Goal: Check status: Check status

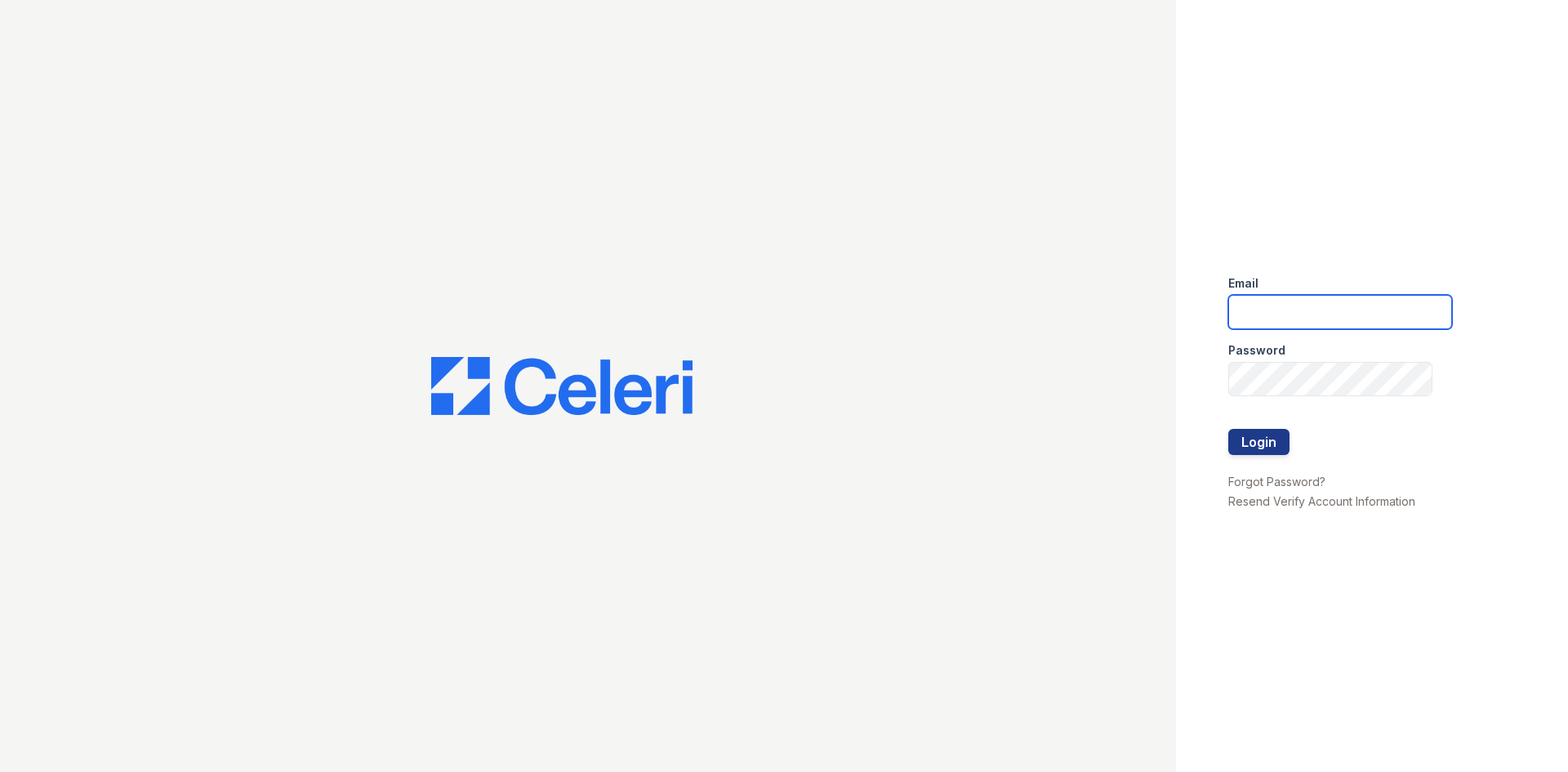
click at [1260, 306] on input "email" at bounding box center [1340, 311] width 224 height 34
type input "[EMAIL_ADDRESS][DOMAIN_NAME]"
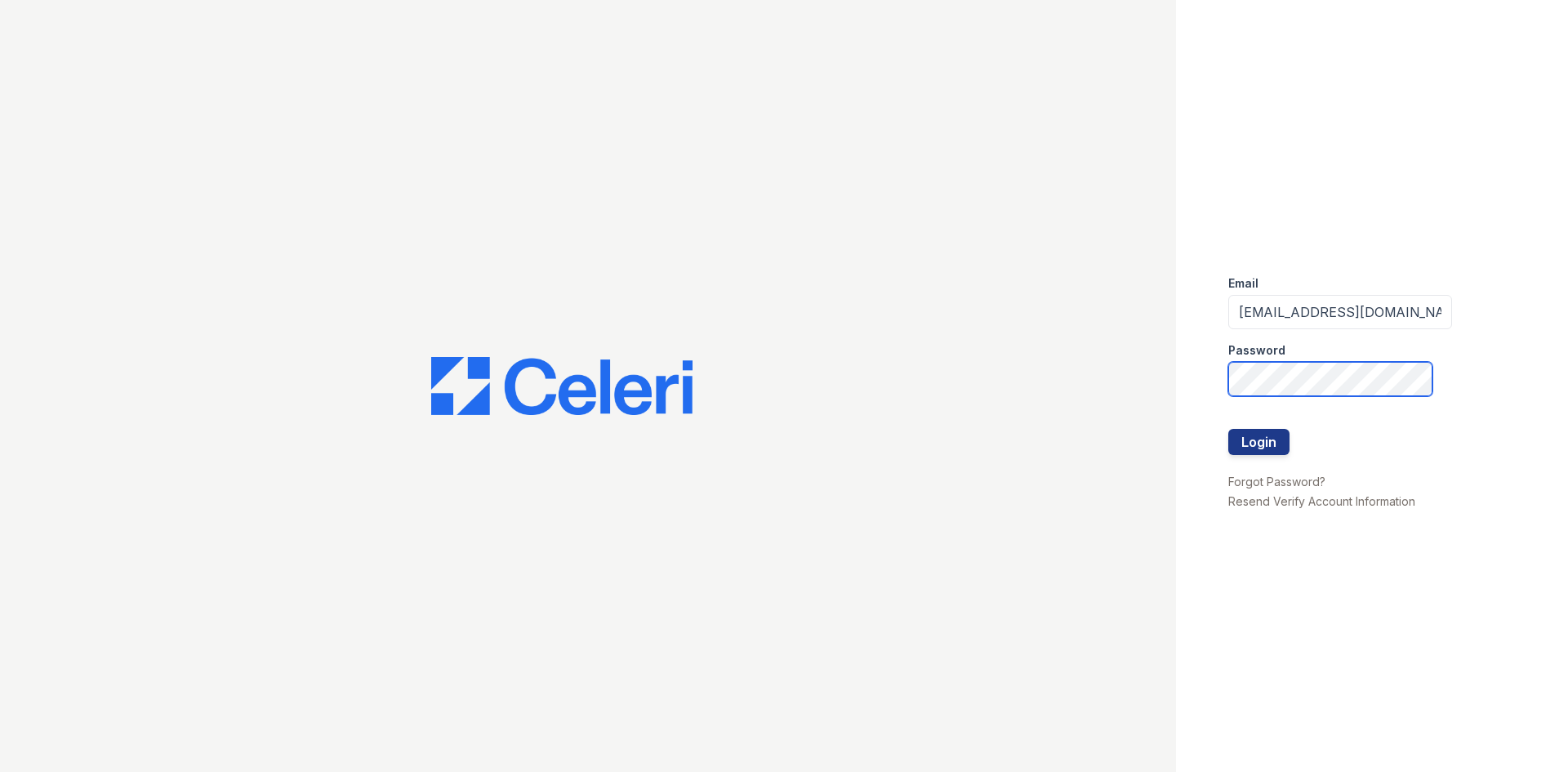
click at [1229, 429] on button "Login" at bounding box center [1259, 442] width 62 height 26
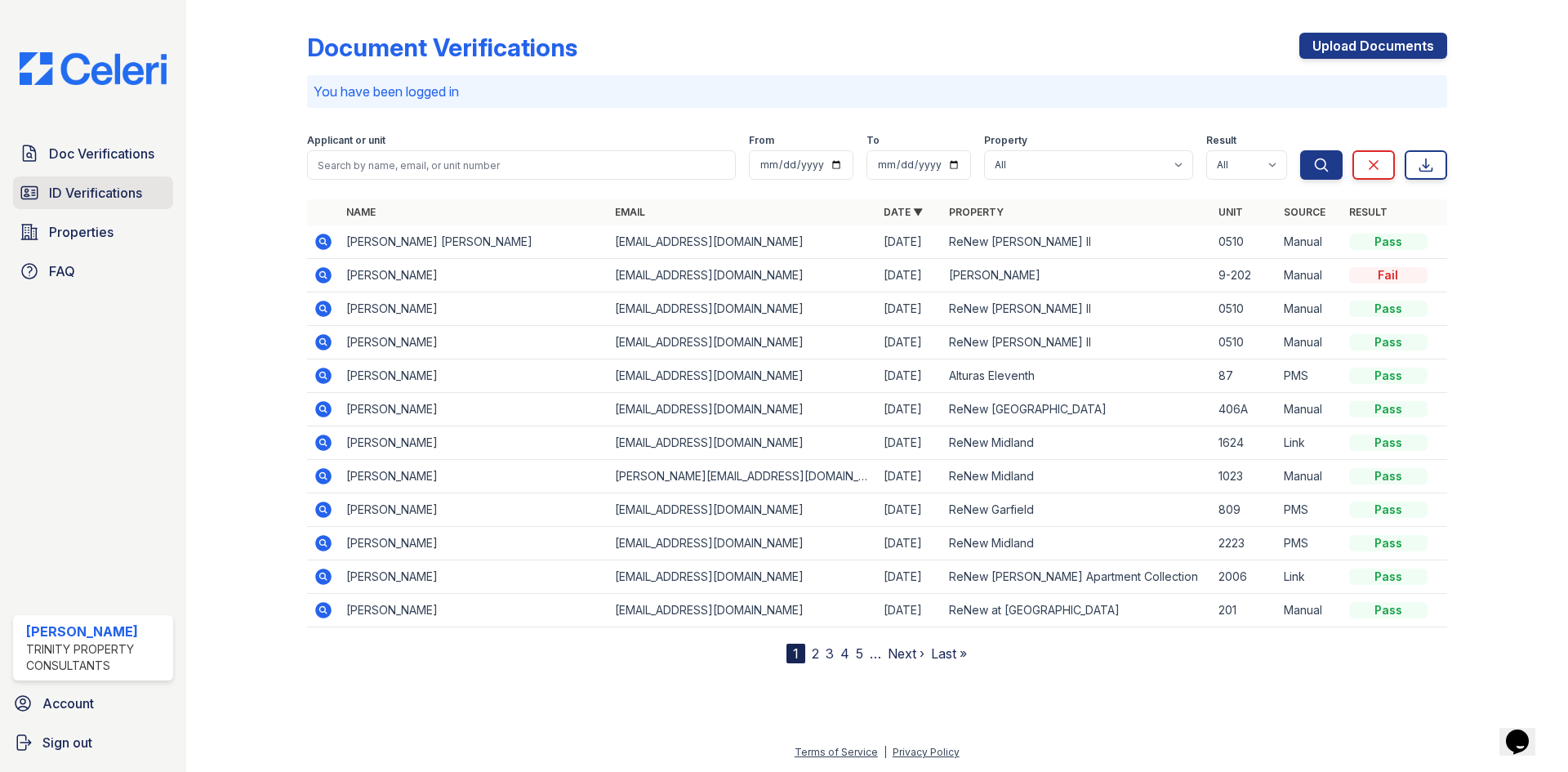
click at [89, 197] on span "ID Verifications" at bounding box center [95, 193] width 93 height 20
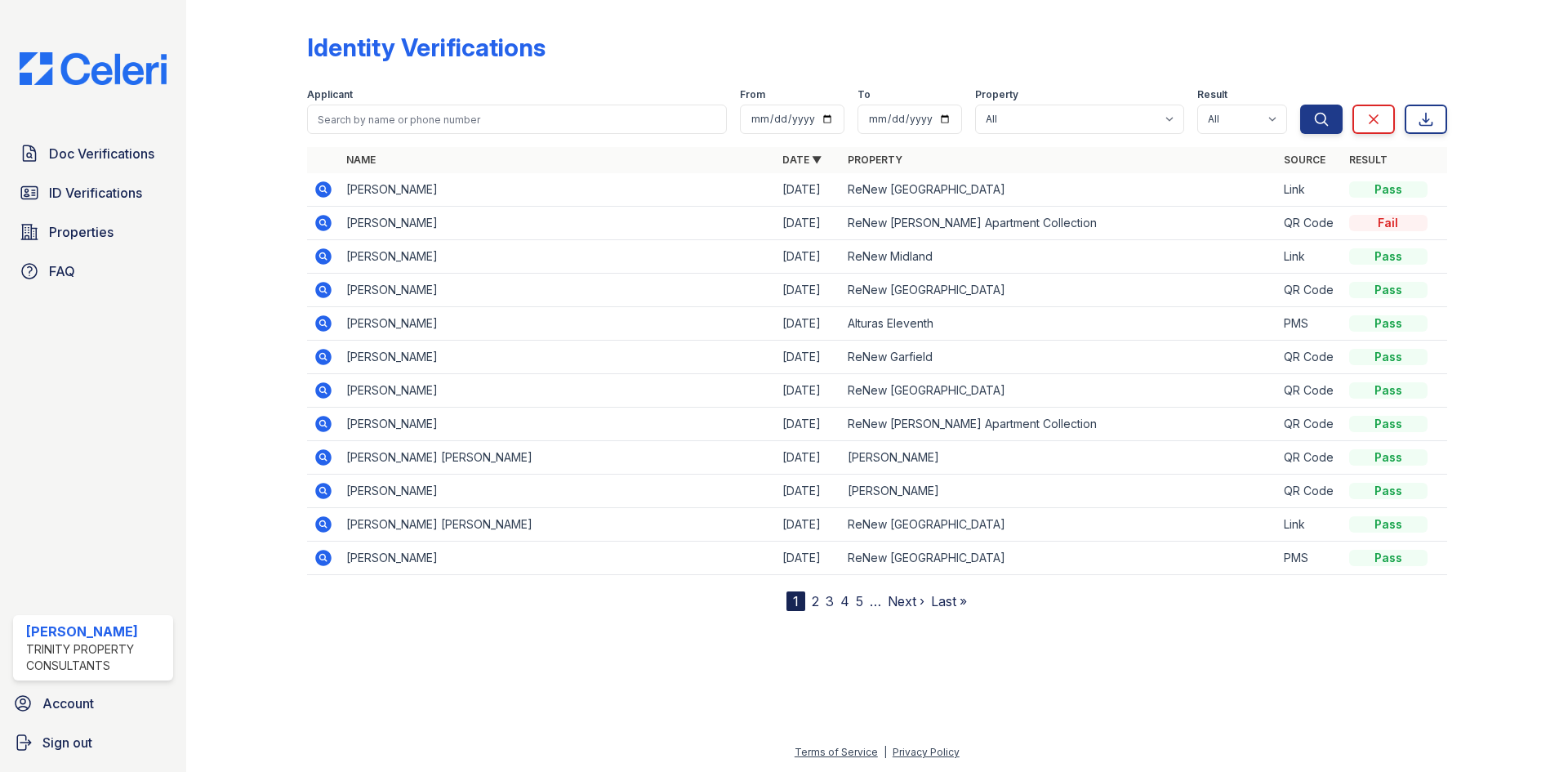
click at [821, 607] on nav "1 2 3 4 5 … Next › Last »" at bounding box center [876, 602] width 180 height 20
click at [815, 604] on link "2" at bounding box center [816, 601] width 7 height 16
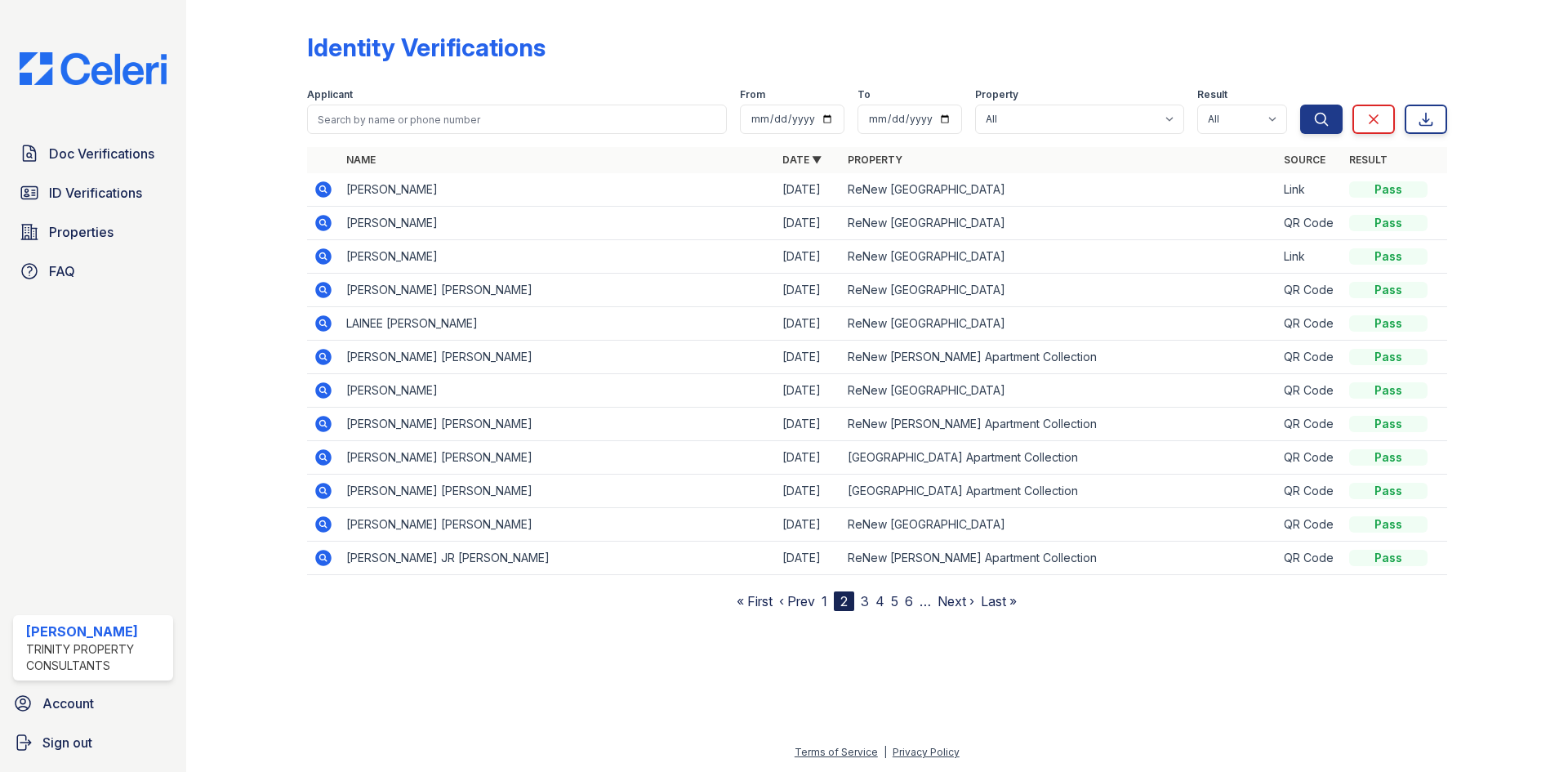
click at [325, 261] on icon at bounding box center [323, 256] width 16 height 16
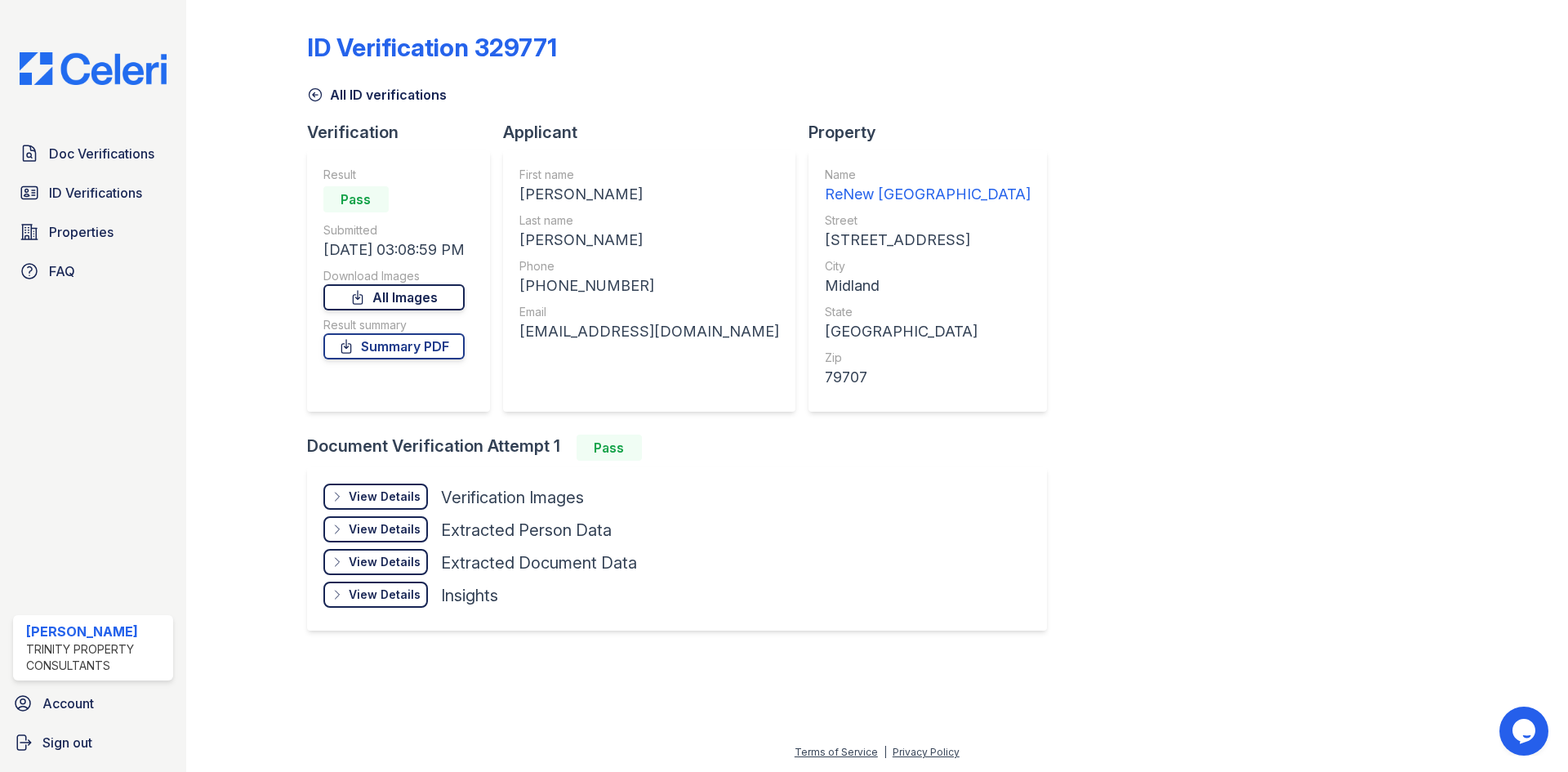
click at [429, 292] on link "All Images" at bounding box center [394, 297] width 141 height 26
